Goal: Task Accomplishment & Management: Use online tool/utility

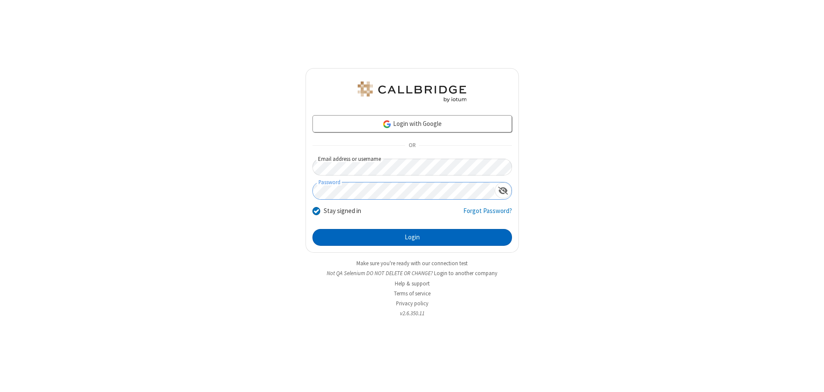
click at [412, 237] on button "Login" at bounding box center [413, 237] width 200 height 17
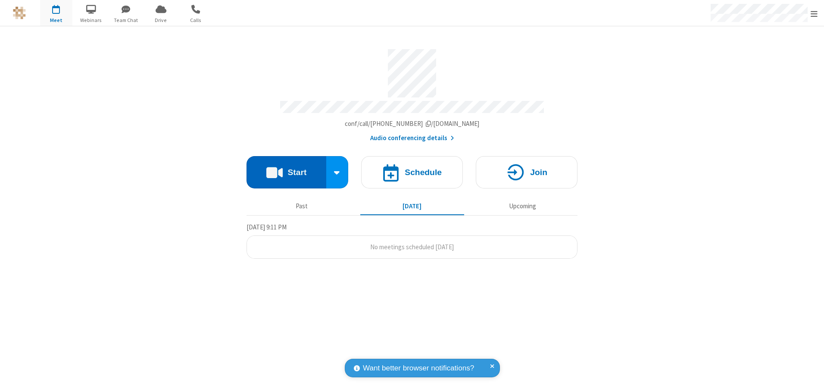
click at [286, 169] on button "Start" at bounding box center [287, 172] width 80 height 32
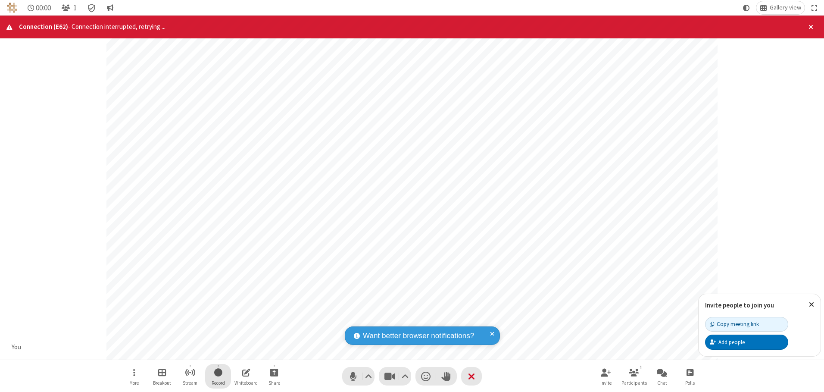
click at [218, 376] on span "Start recording" at bounding box center [218, 372] width 8 height 11
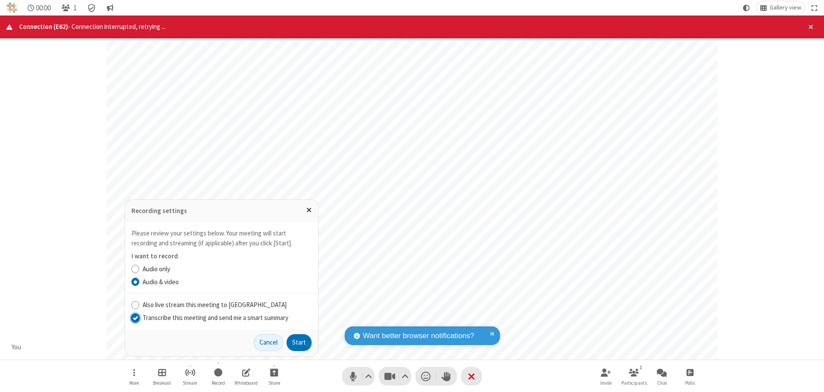
click at [135, 317] on input "Transcribe this meeting and send me a smart summary" at bounding box center [135, 317] width 8 height 9
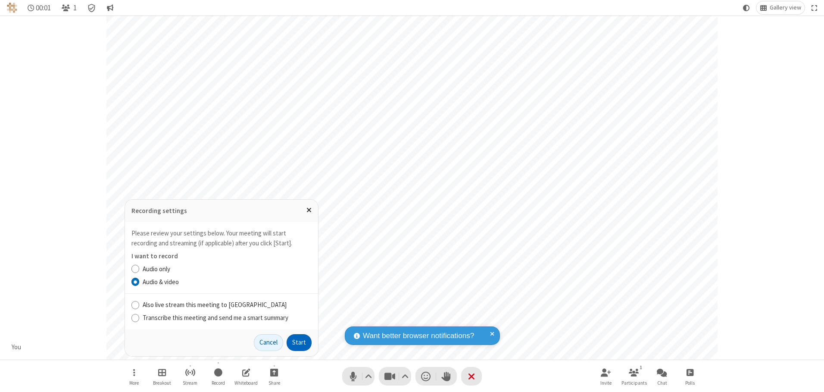
click at [299, 342] on button "Start" at bounding box center [299, 342] width 25 height 17
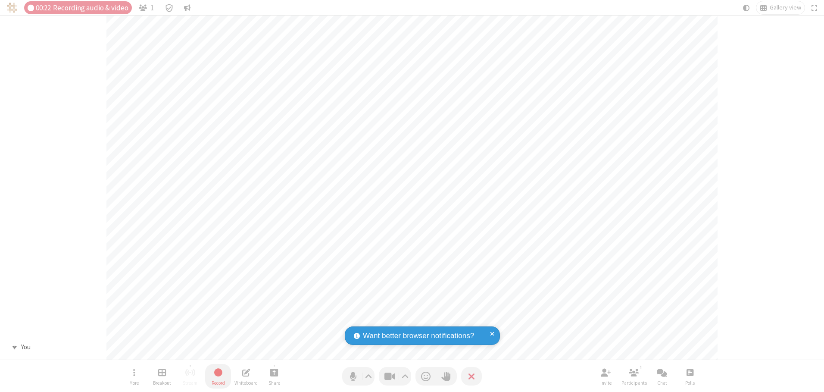
click at [218, 376] on span "Stop recording" at bounding box center [218, 372] width 10 height 11
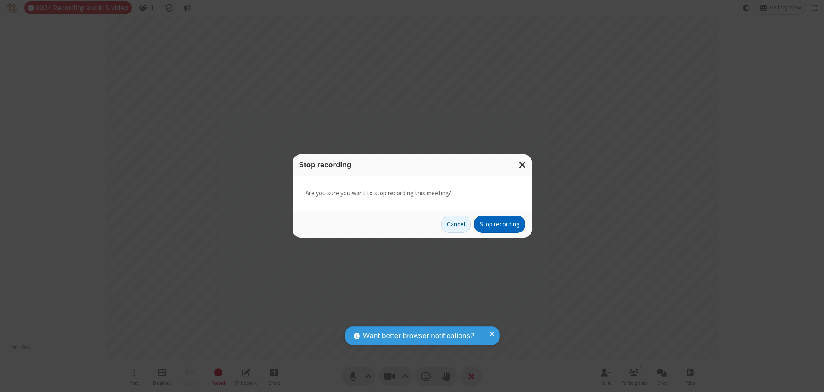
click at [500, 224] on button "Stop recording" at bounding box center [499, 224] width 51 height 17
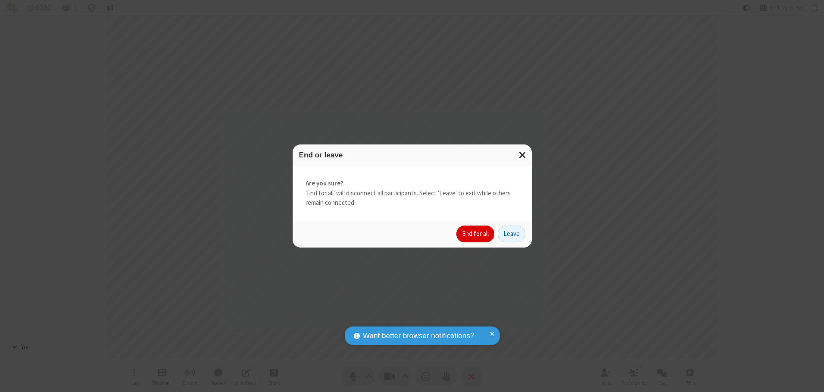
click at [476, 234] on button "End for all" at bounding box center [476, 233] width 38 height 17
